Goal: Check status

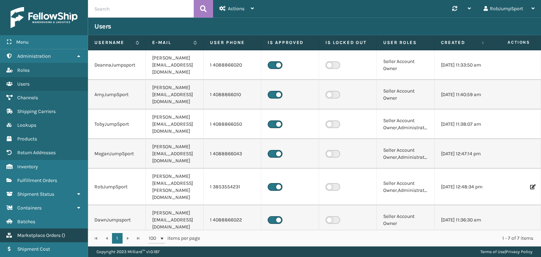
click at [51, 233] on span "Marketplace Orders" at bounding box center [38, 235] width 43 height 6
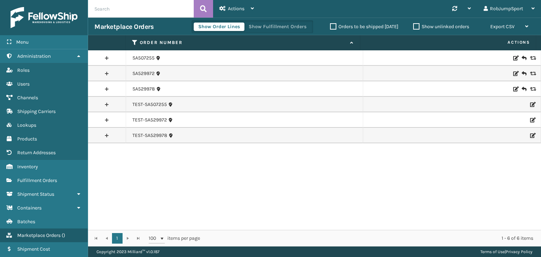
click at [157, 158] on div "SA507255 SA529972 SA529978 TEST-SA507255 TEST-SA529972 TEST-SA529978" at bounding box center [314, 140] width 453 height 180
click at [155, 156] on div "SA507255 SA529972 SA529978 TEST-SA507255 TEST-SA529972 TEST-SA529978" at bounding box center [314, 140] width 453 height 180
